Goal: Information Seeking & Learning: Learn about a topic

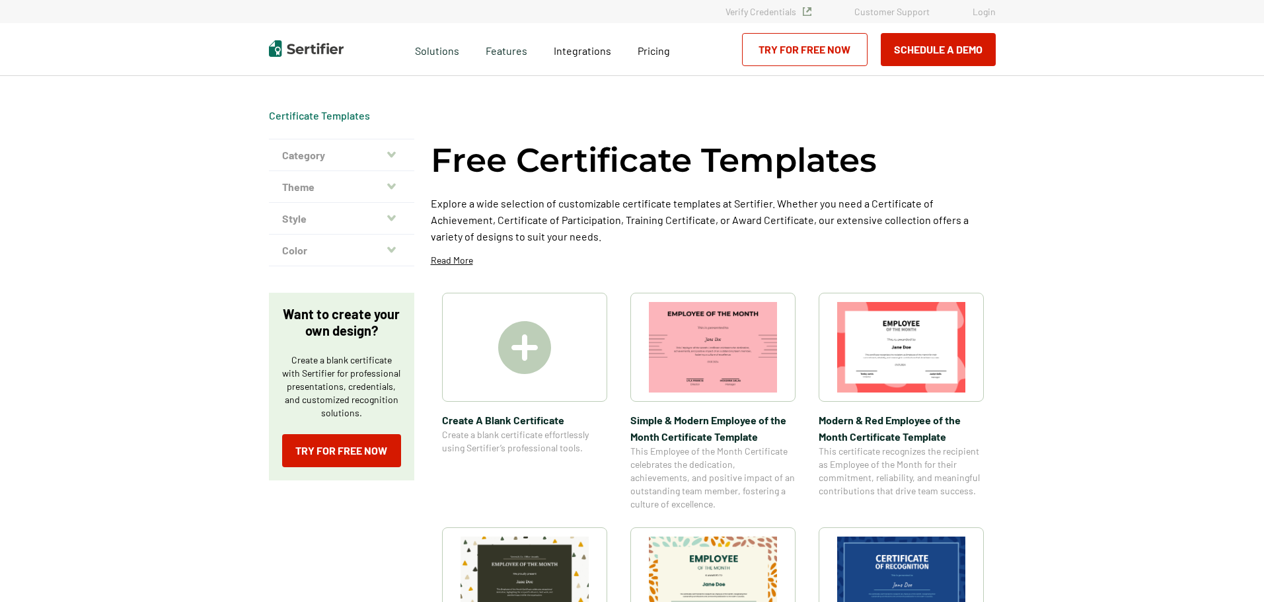
scroll to position [198, 0]
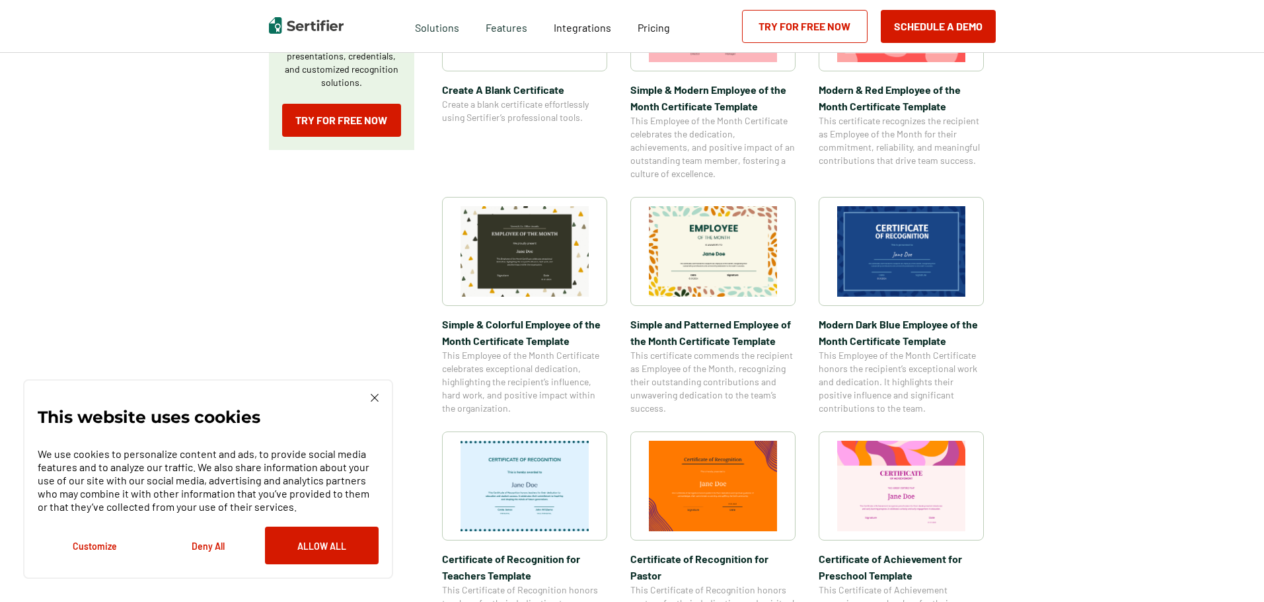
scroll to position [397, 0]
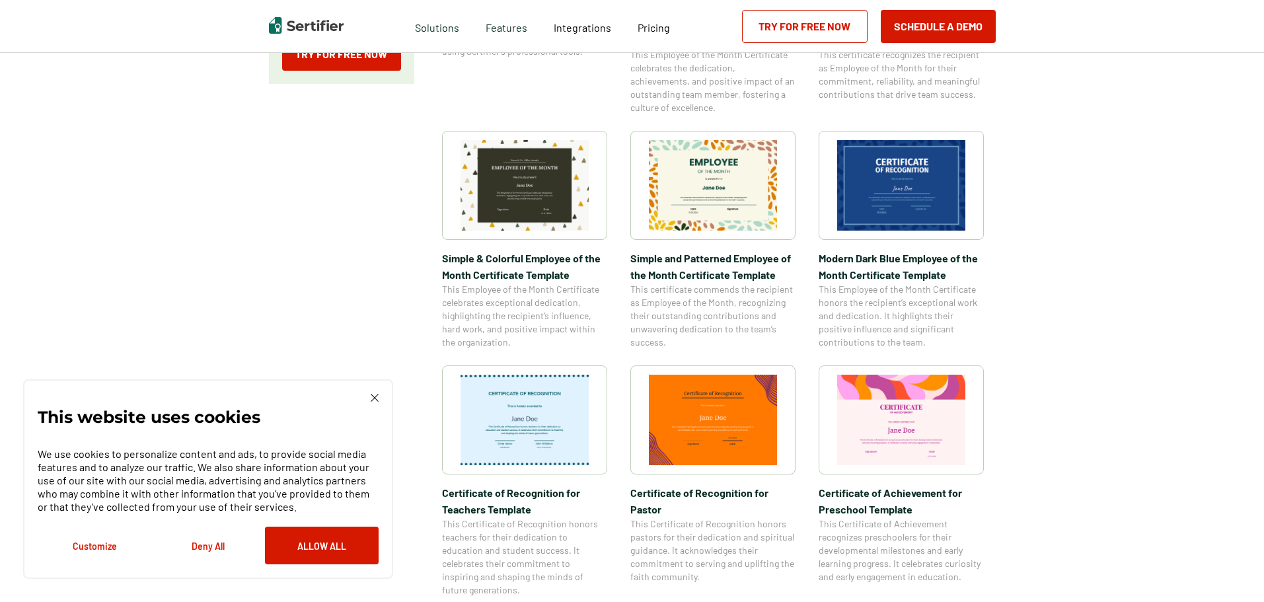
click at [553, 206] on img at bounding box center [525, 185] width 128 height 91
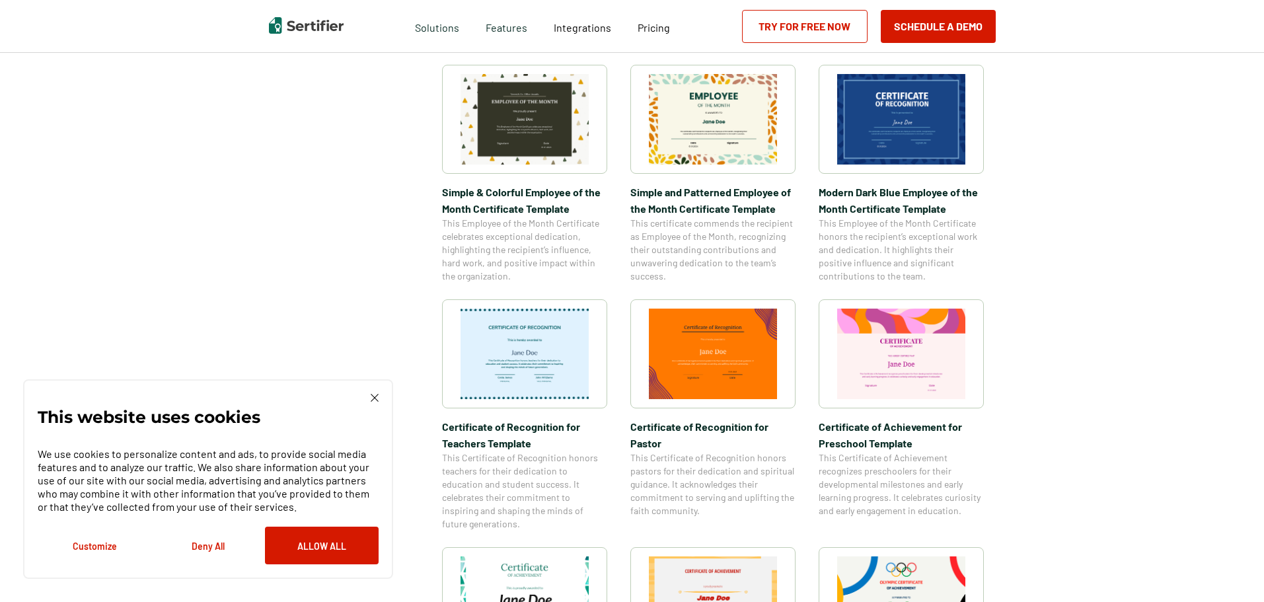
scroll to position [661, 0]
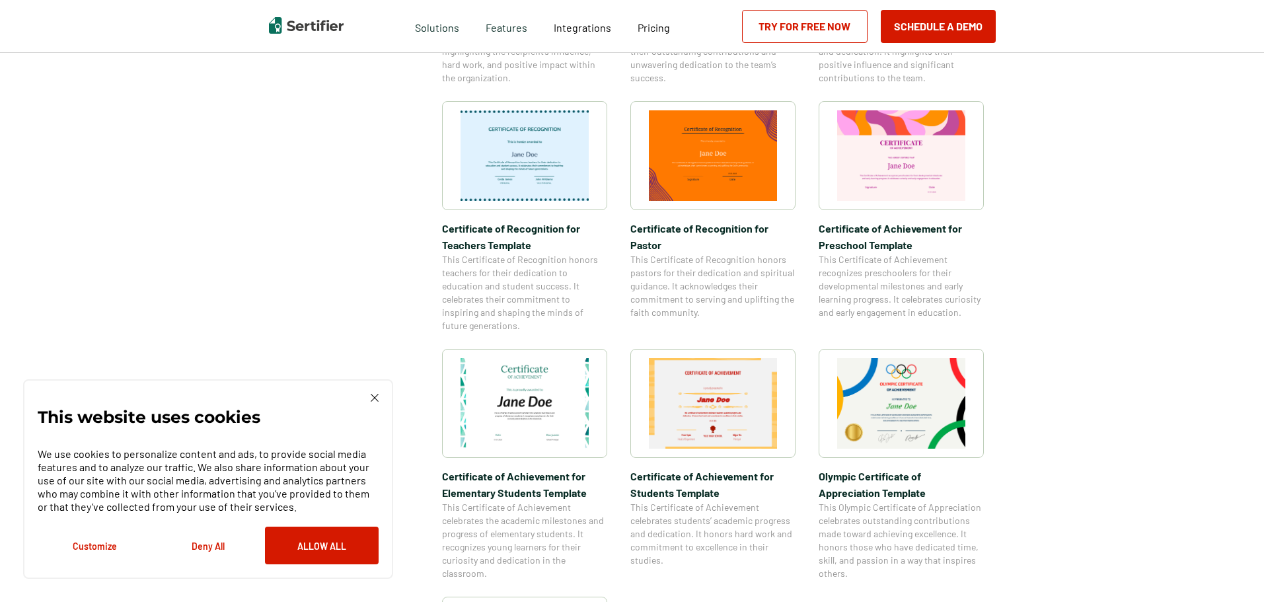
click at [562, 409] on img at bounding box center [525, 403] width 128 height 91
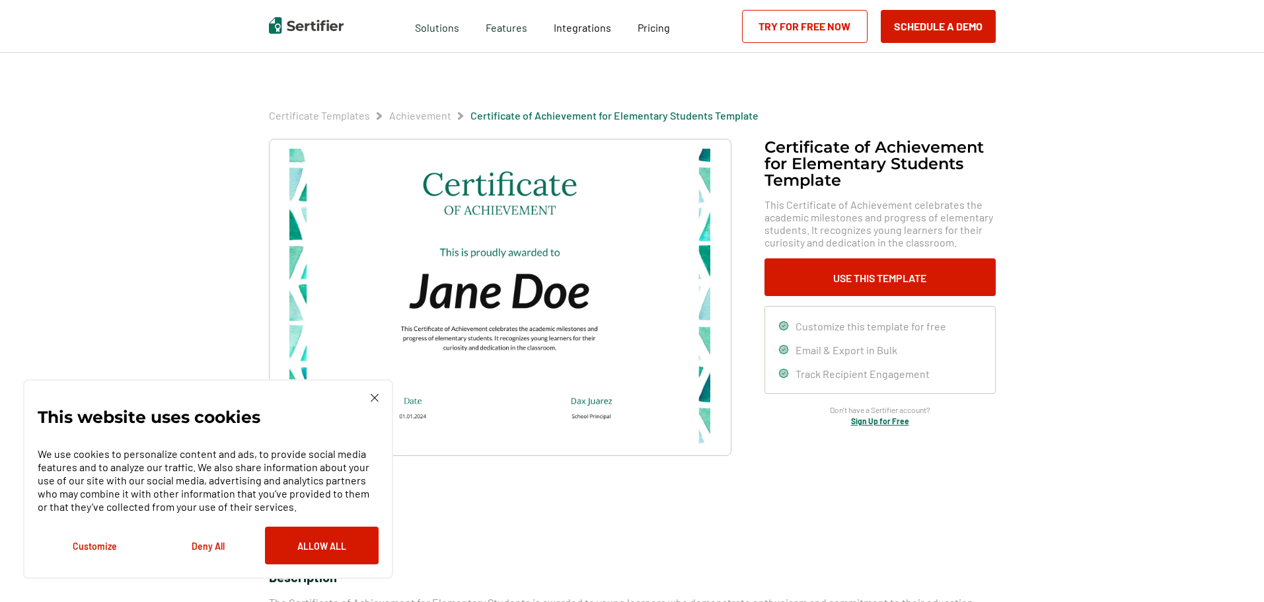
scroll to position [66, 0]
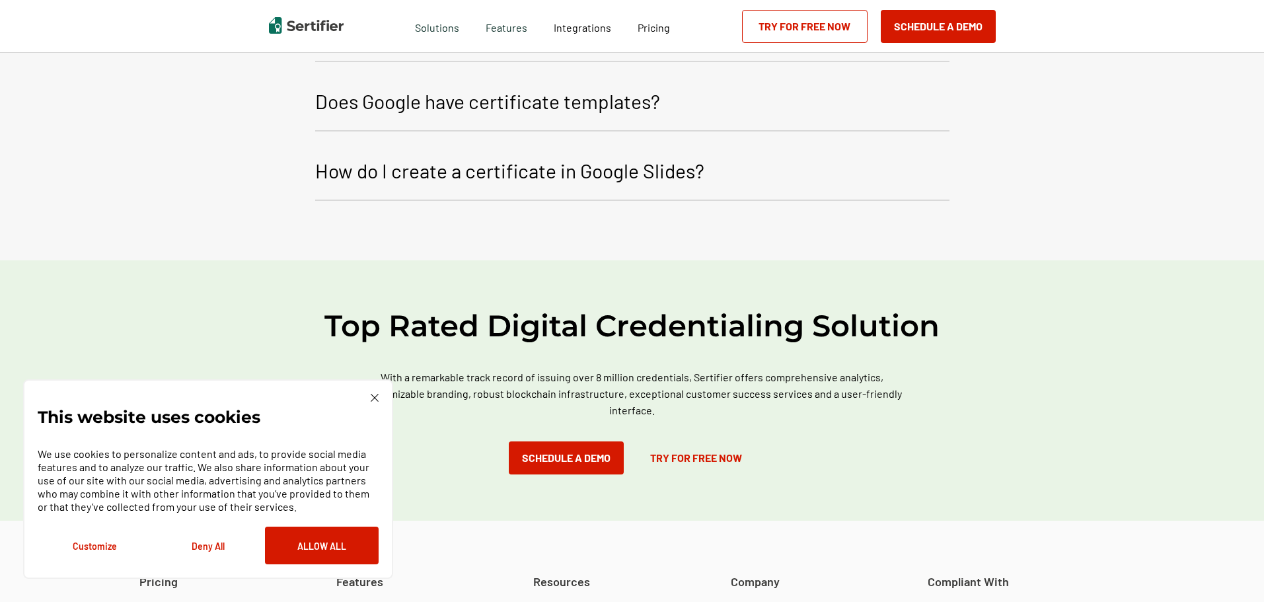
scroll to position [1831, 0]
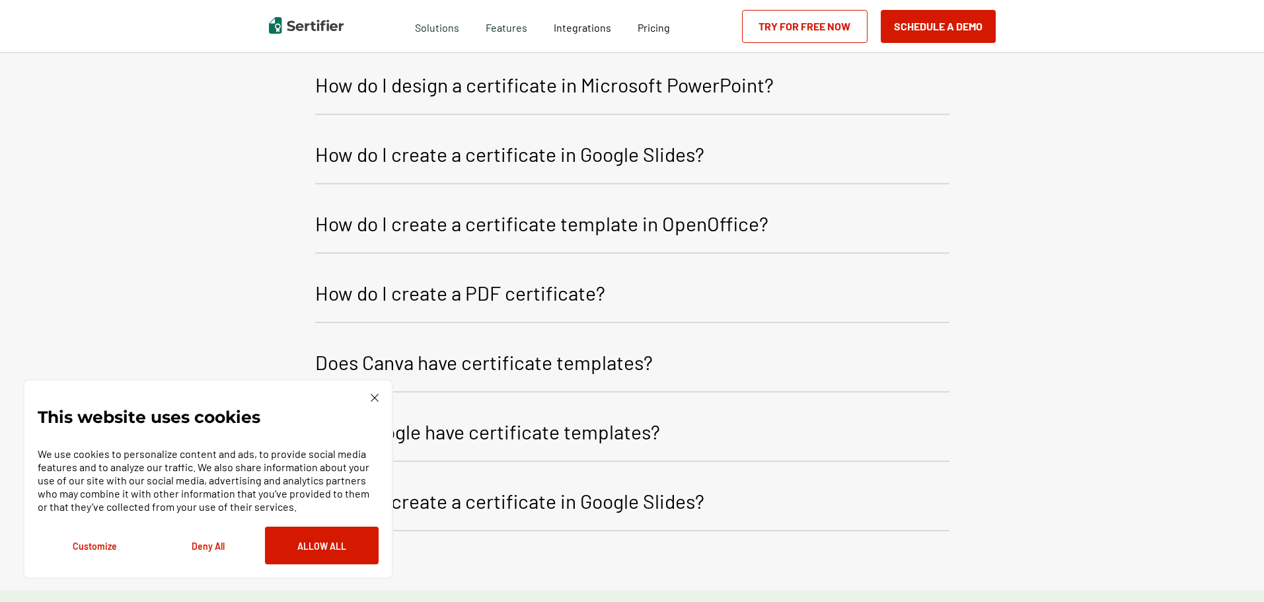
drag, startPoint x: 599, startPoint y: 360, endPoint x: 607, endPoint y: 352, distance: 12.2
